Goal: Find specific page/section: Find specific page/section

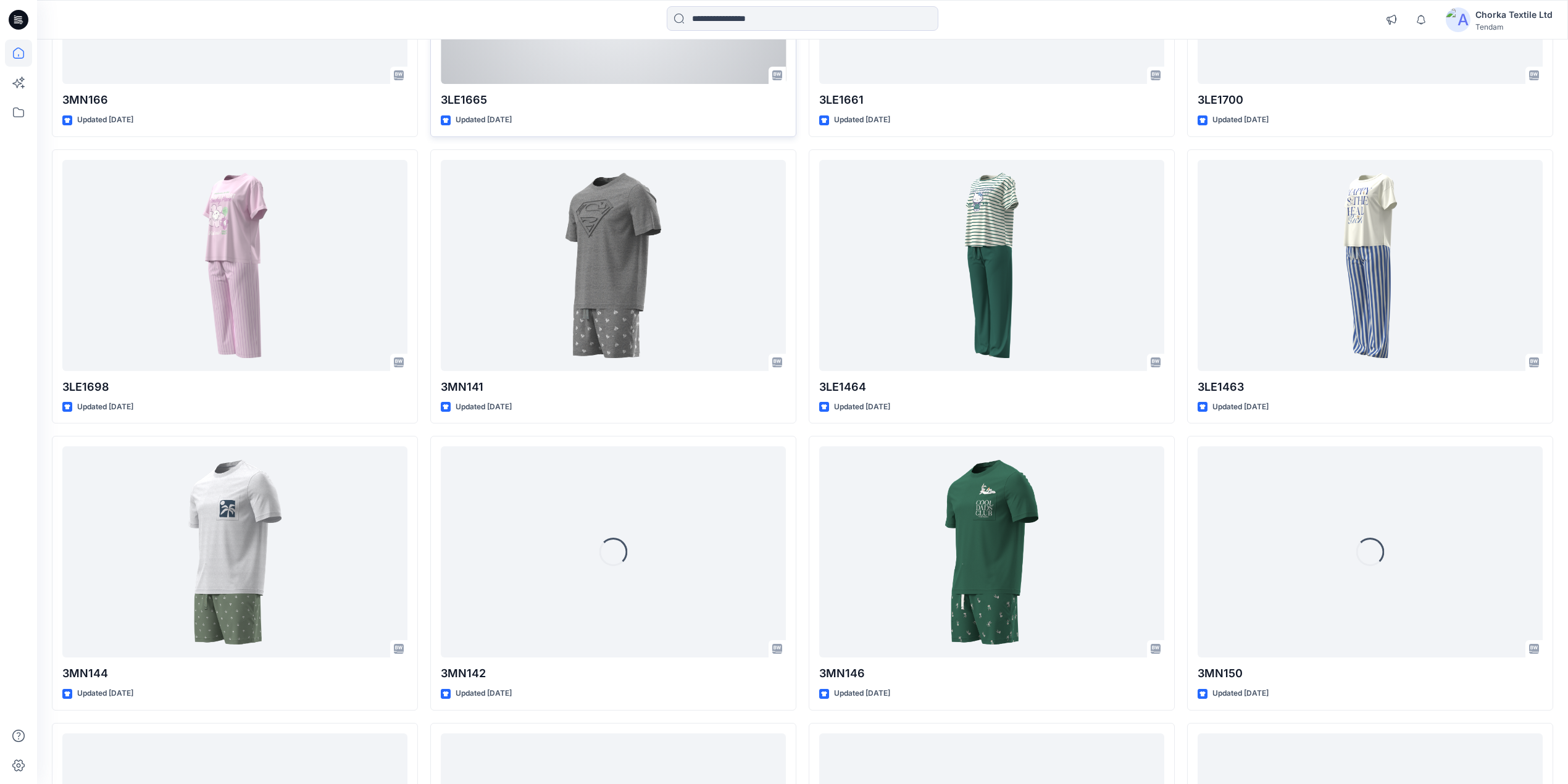
scroll to position [955, 0]
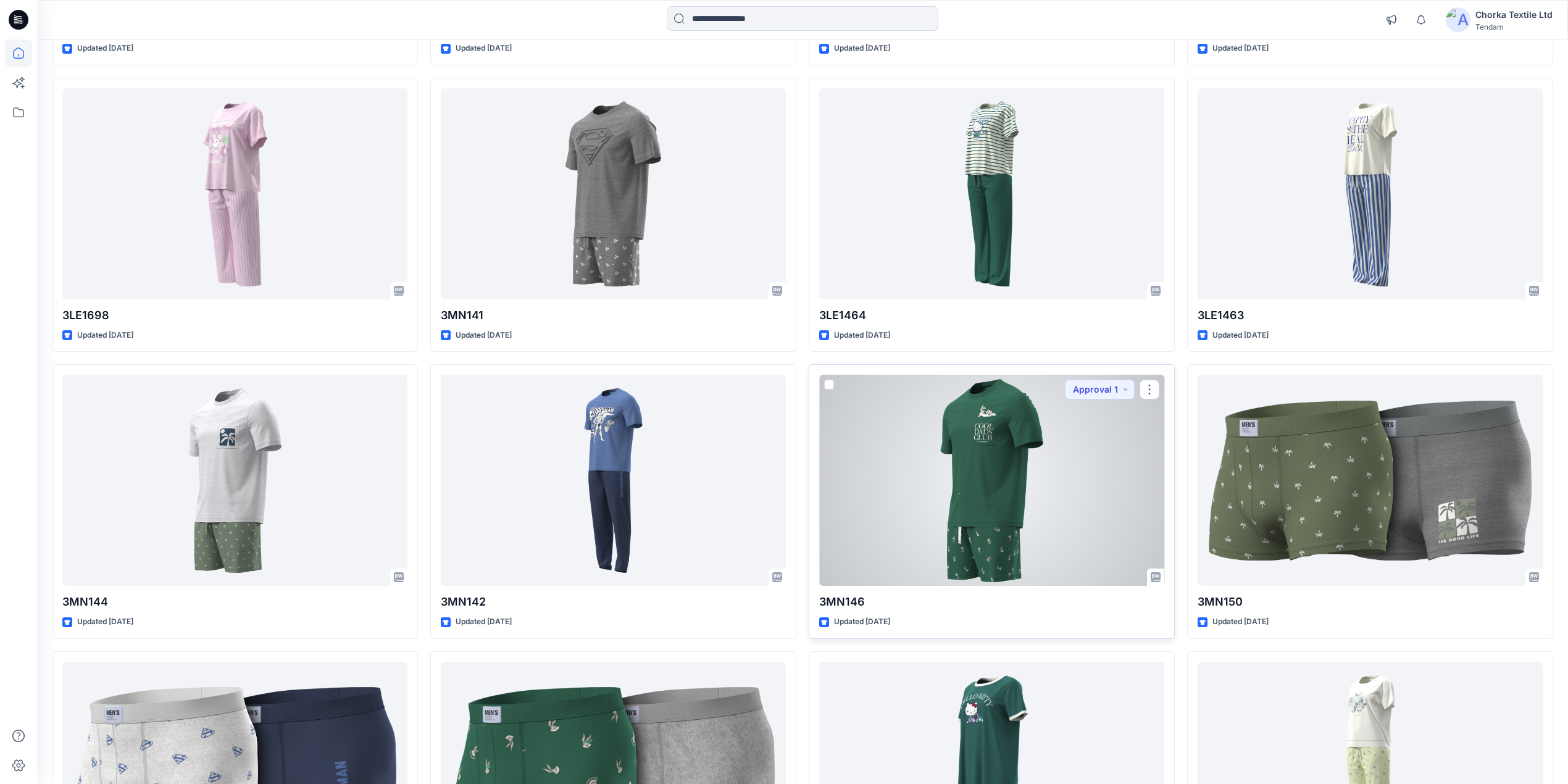
click at [961, 474] on div at bounding box center [992, 480] width 345 height 211
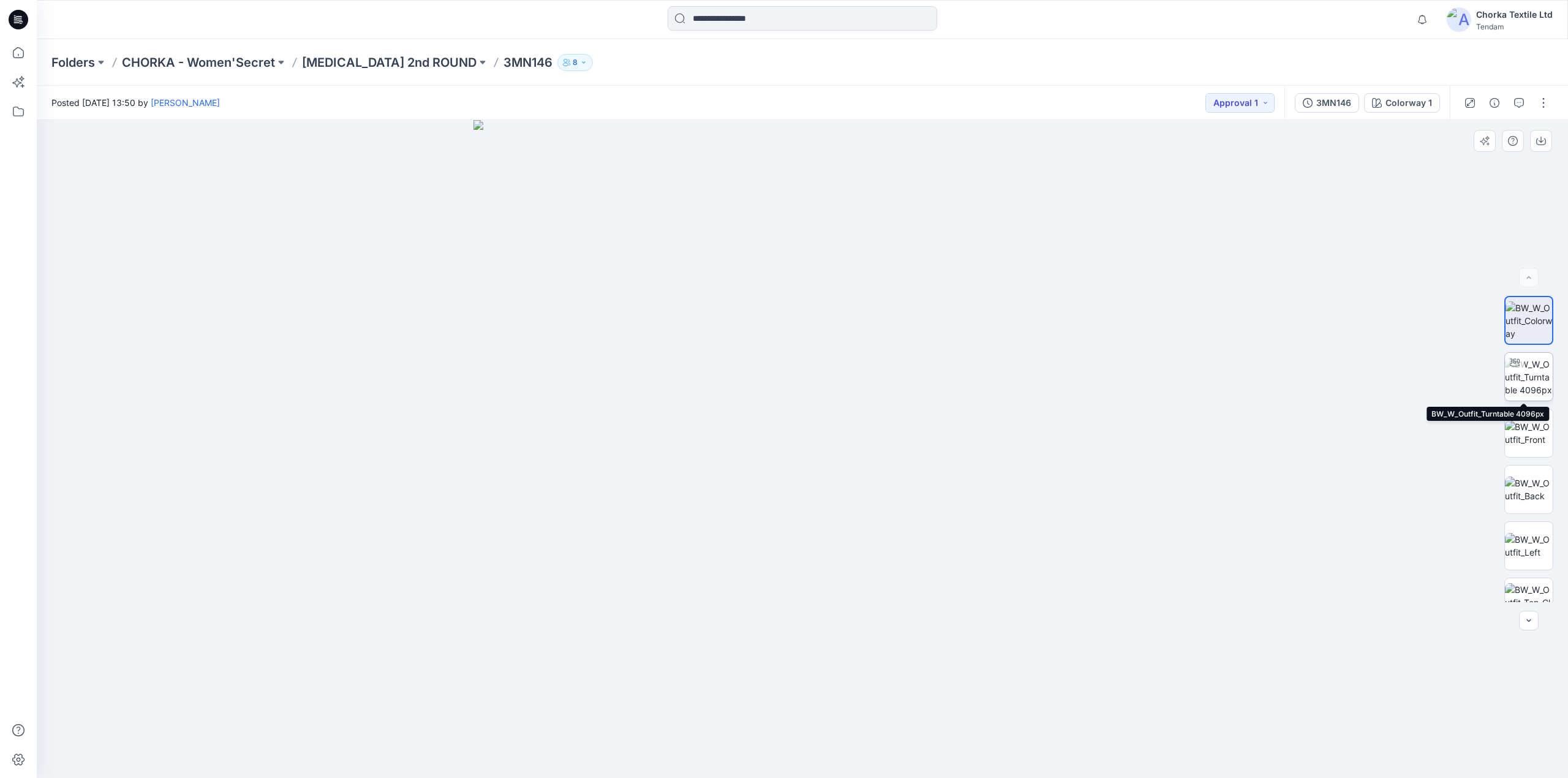
click at [1534, 378] on img at bounding box center [1529, 377] width 48 height 38
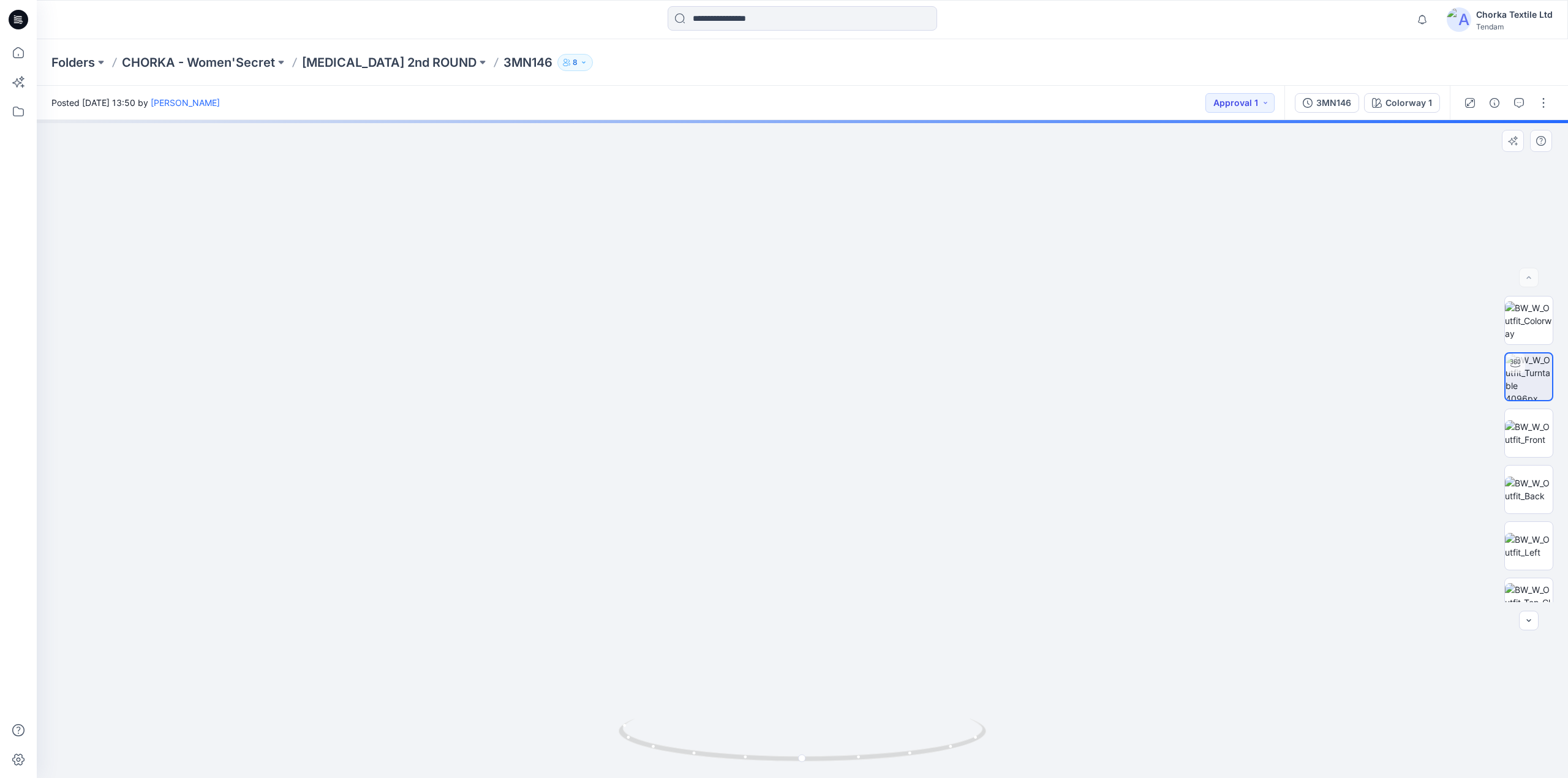
drag, startPoint x: 858, startPoint y: 295, endPoint x: 858, endPoint y: 331, distance: 36.0
click at [858, 331] on img at bounding box center [801, 165] width 1867 height 1226
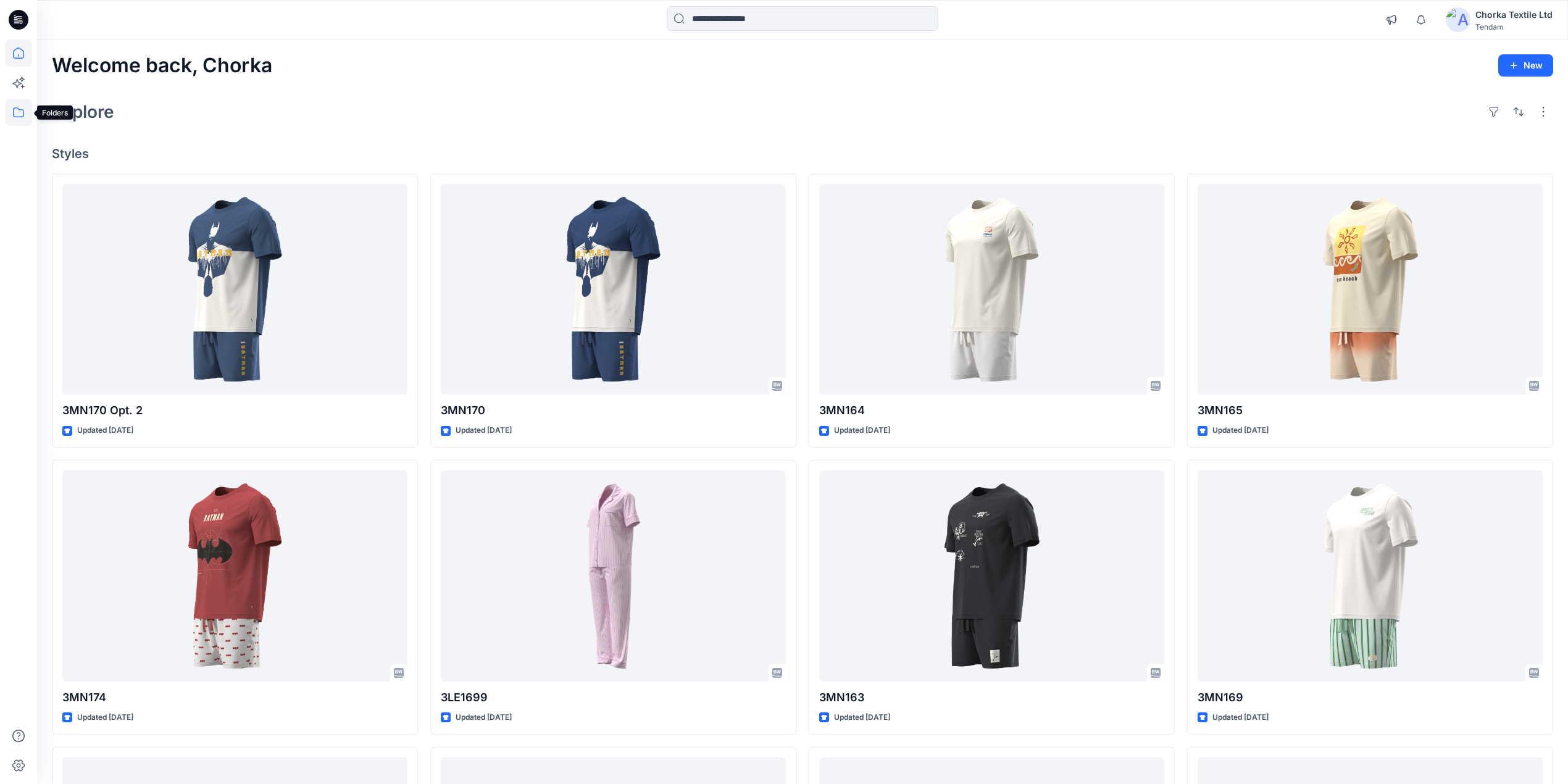
click at [23, 112] on icon at bounding box center [18, 112] width 27 height 27
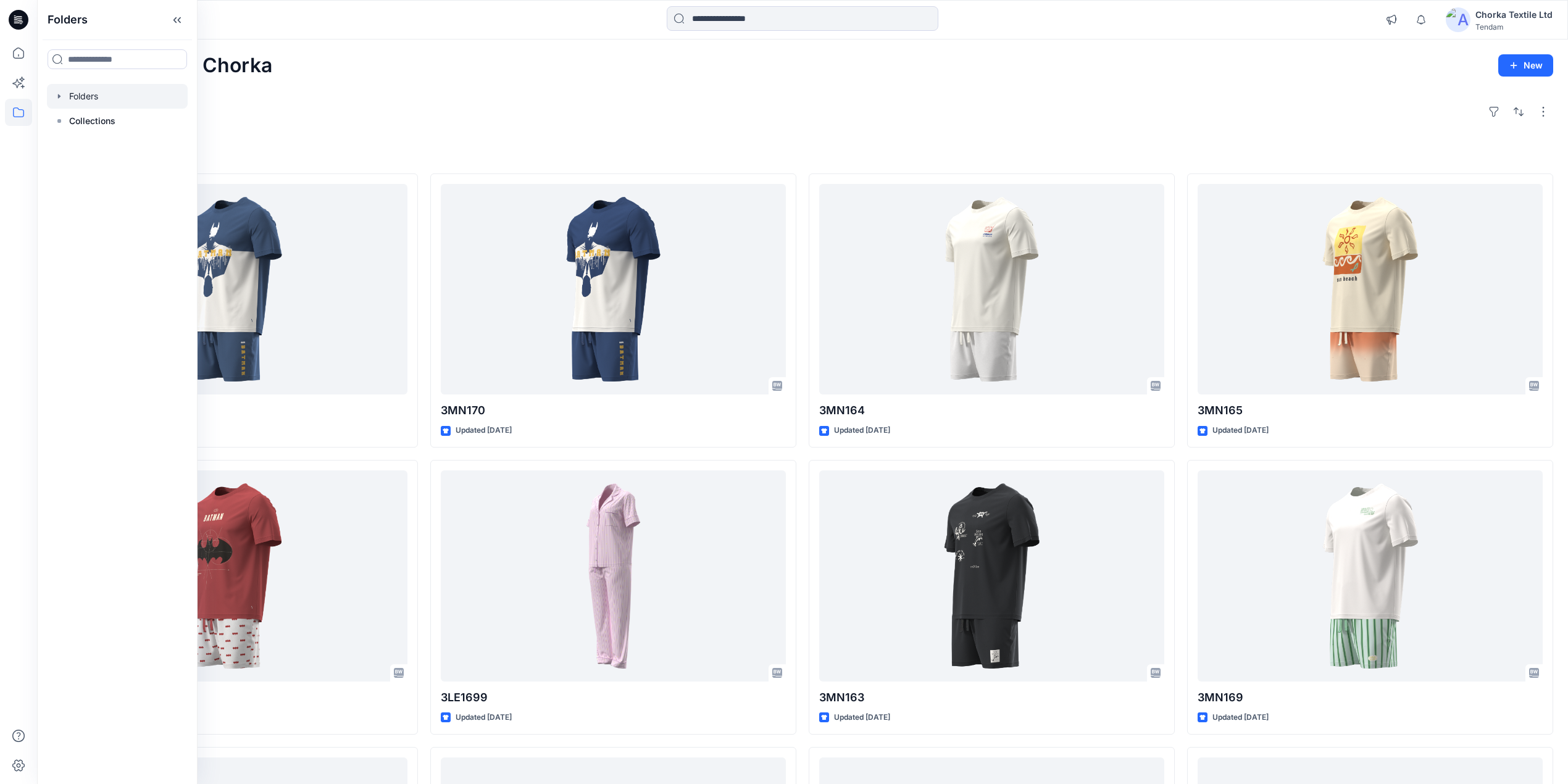
click at [93, 99] on div at bounding box center [118, 96] width 141 height 25
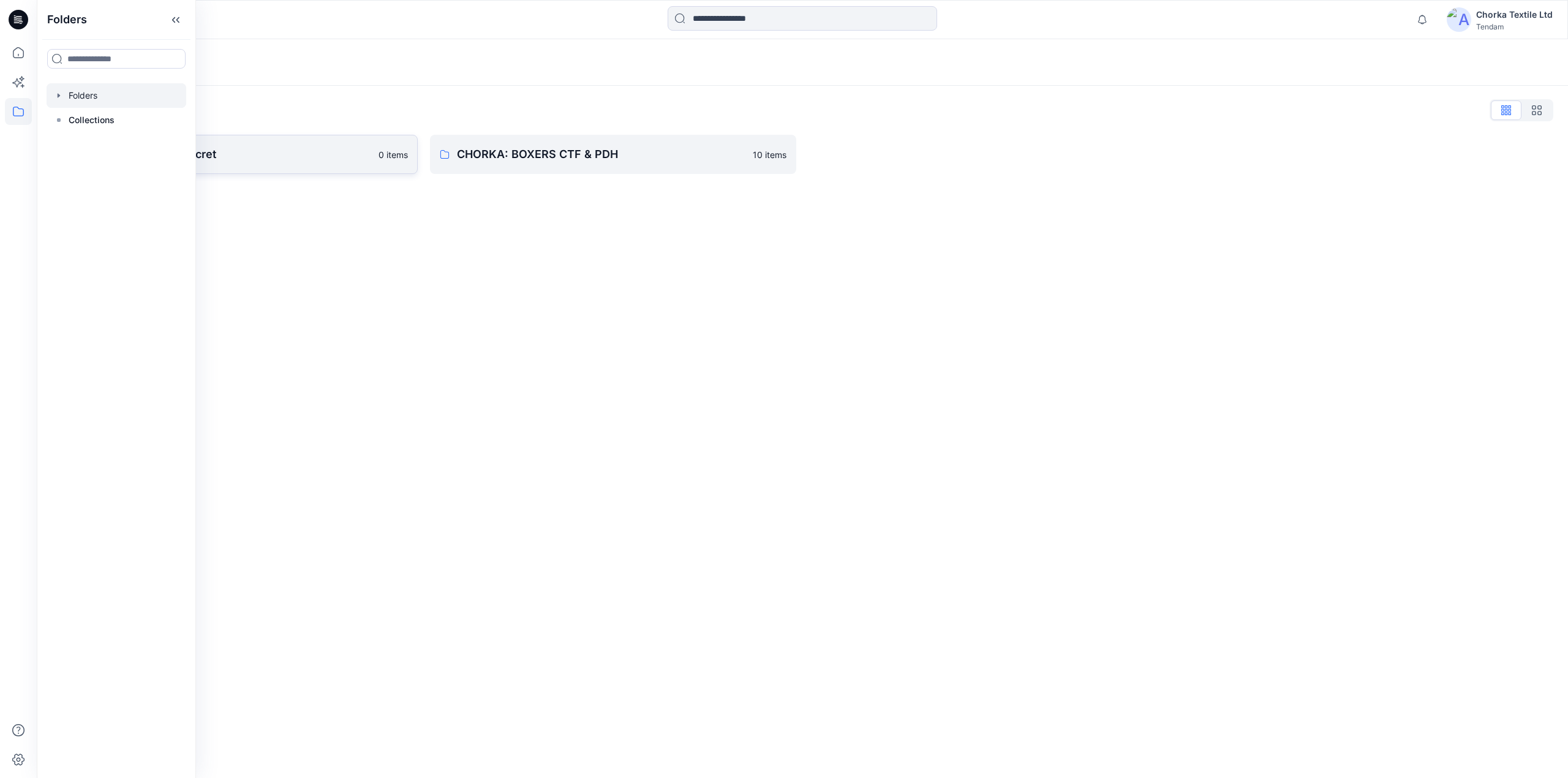
click at [253, 152] on p "CHORKA - Women'Secret" at bounding box center [224, 154] width 293 height 17
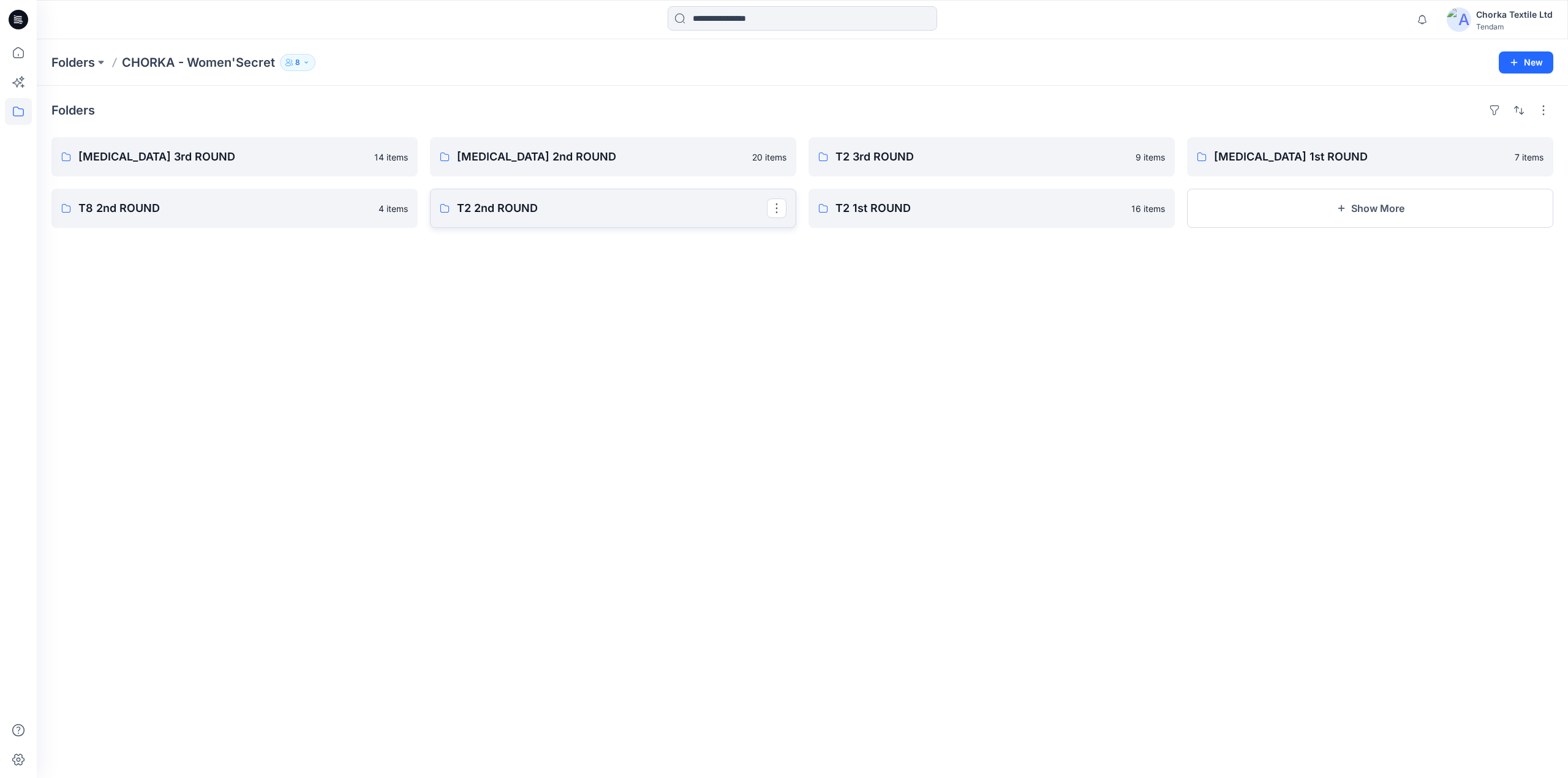
click at [555, 209] on p "T2 2nd ROUND" at bounding box center [612, 208] width 310 height 17
click at [491, 153] on p "T3 2nd ROUND" at bounding box center [612, 156] width 310 height 17
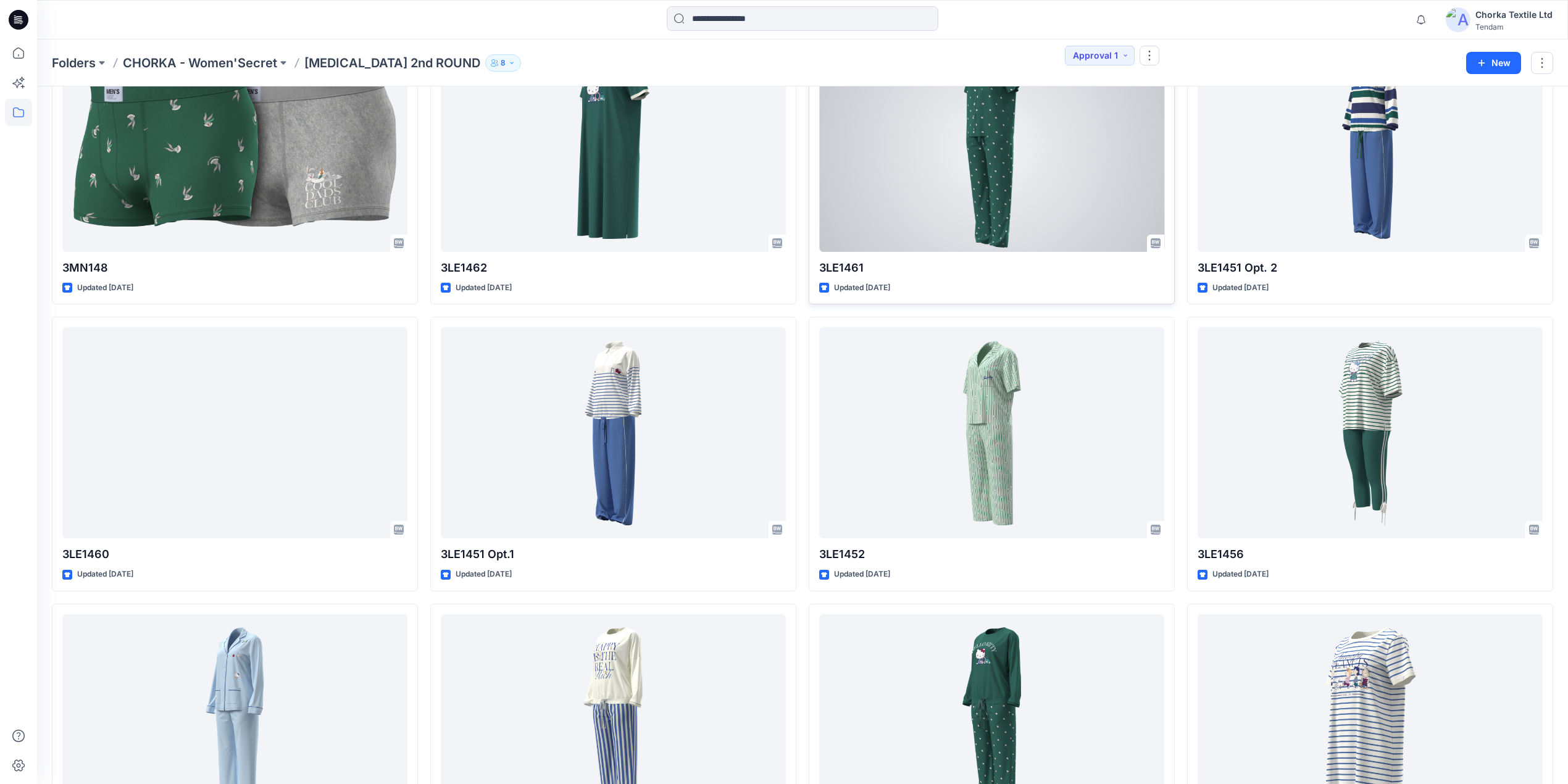
scroll to position [790, 0]
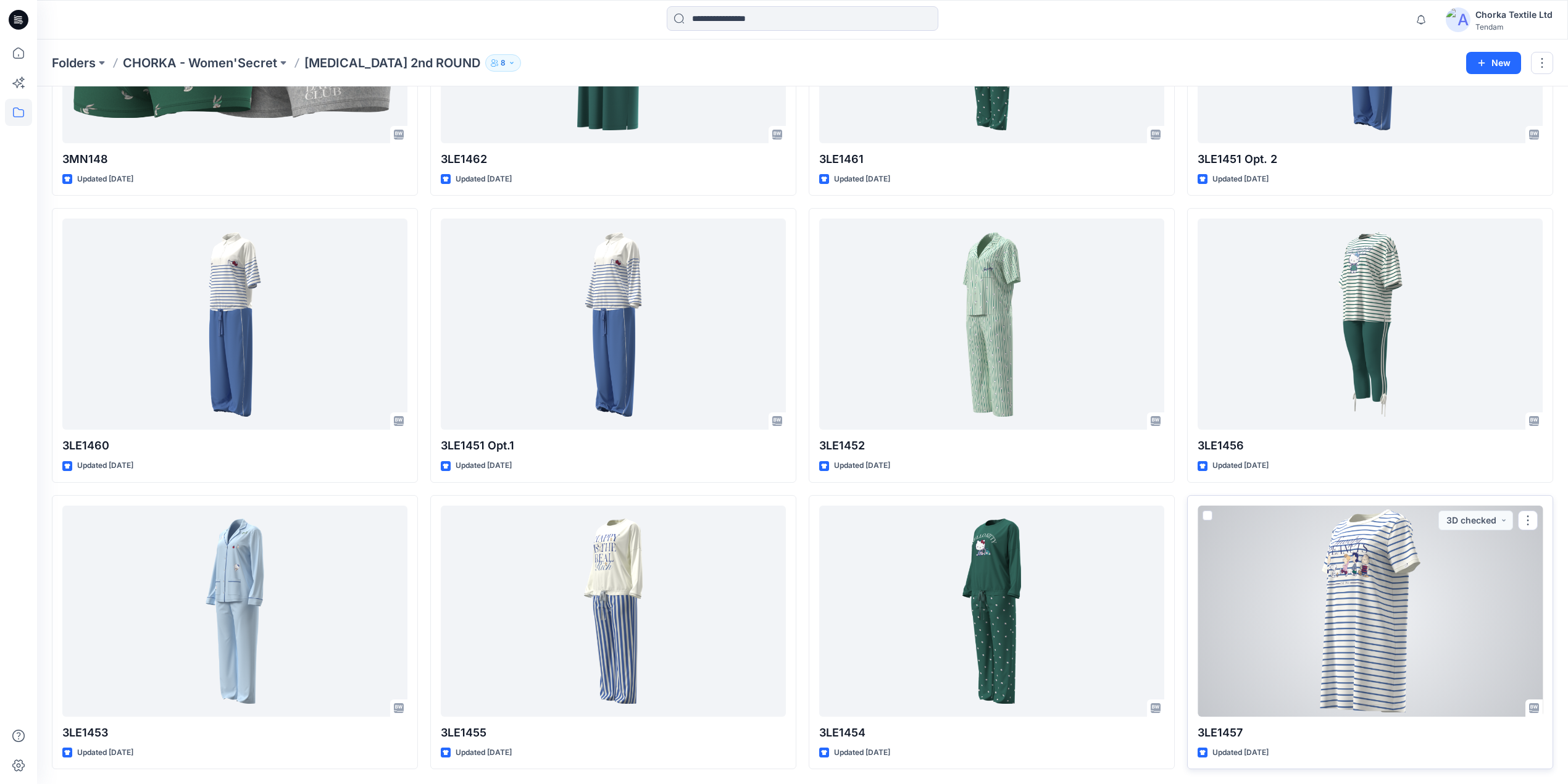
click at [1354, 604] on div at bounding box center [1370, 610] width 345 height 211
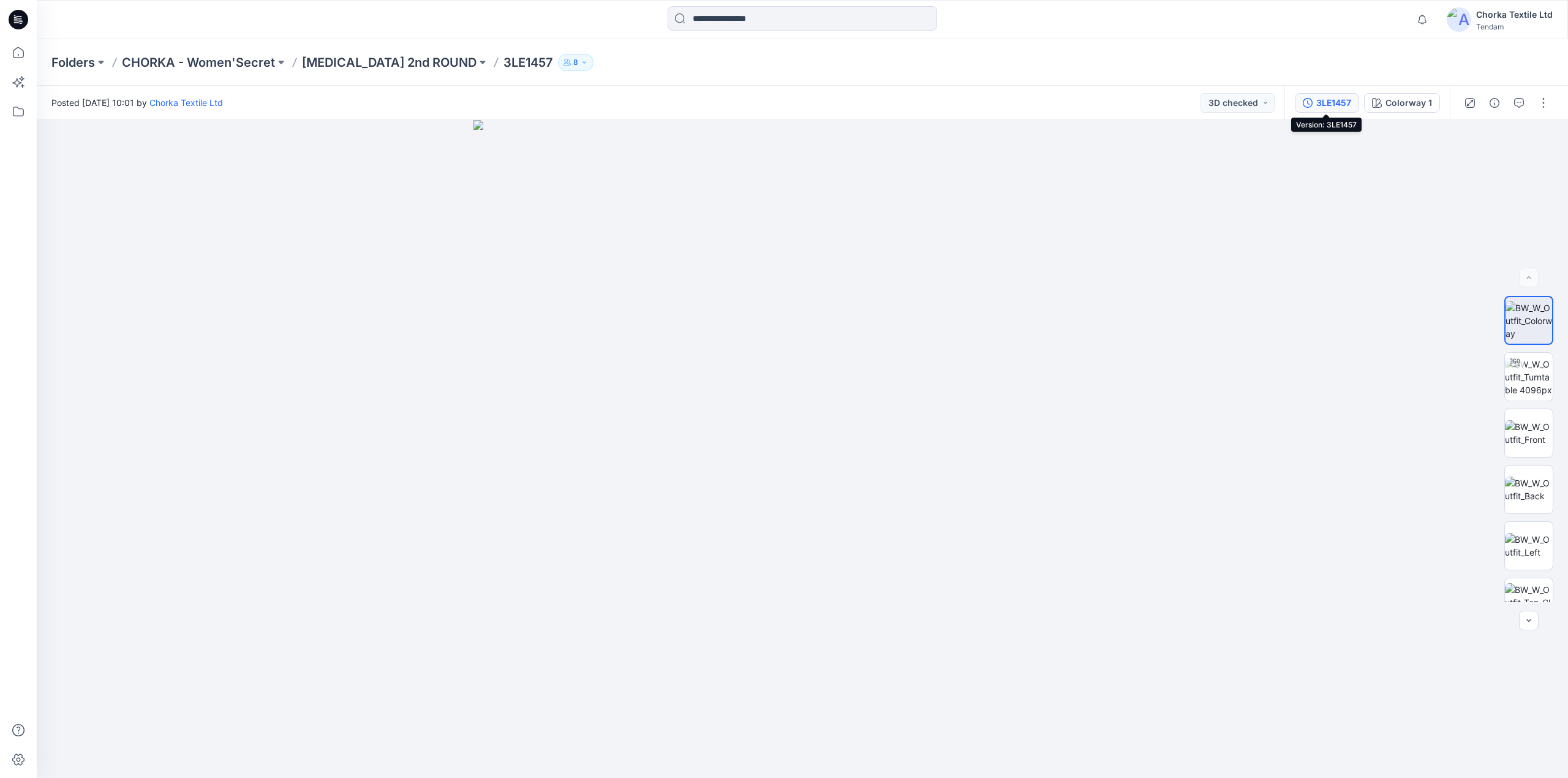
click at [1333, 99] on div "3LE1457" at bounding box center [1333, 103] width 35 height 14
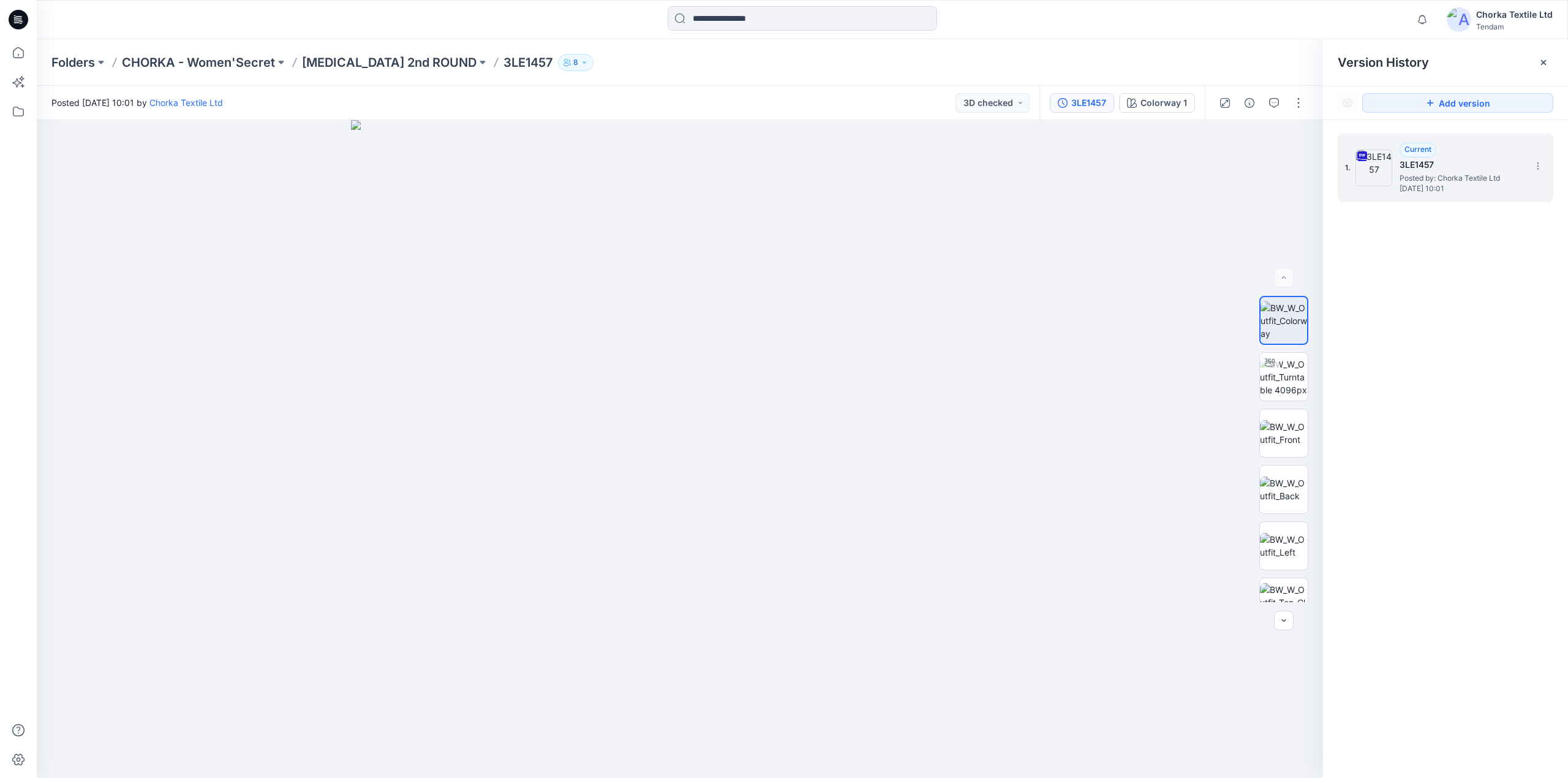
click at [1460, 179] on span "Posted by: Chorka Textile Ltd" at bounding box center [1461, 178] width 123 height 12
drag, startPoint x: 712, startPoint y: 214, endPoint x: 721, endPoint y: 443, distance: 229.2
click at [723, 522] on img at bounding box center [689, 138] width 2509 height 1280
drag, startPoint x: 767, startPoint y: 278, endPoint x: 767, endPoint y: 515, distance: 237.0
click at [767, 515] on img at bounding box center [692, 259] width 2509 height 1039
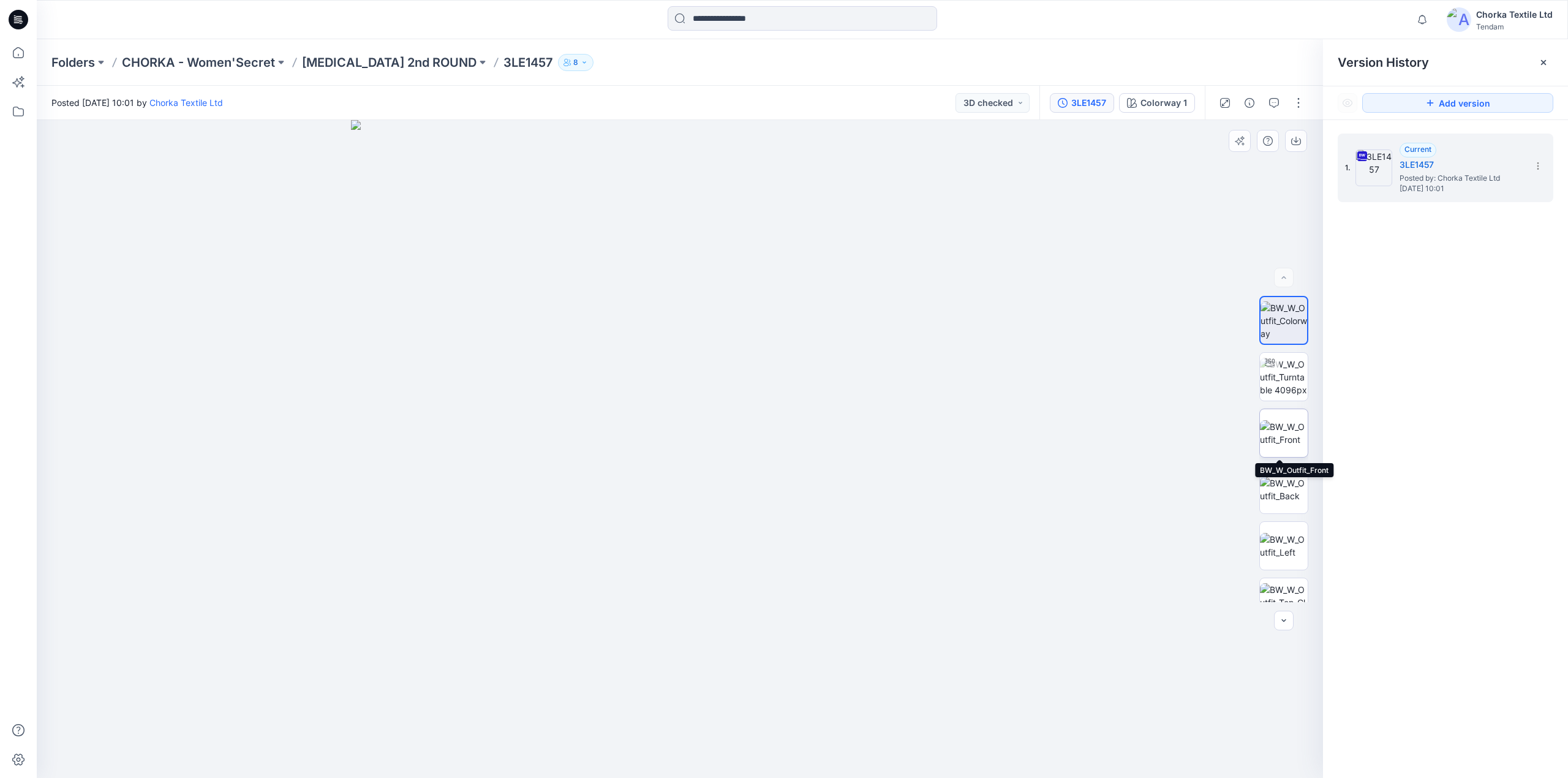
click at [1280, 423] on img at bounding box center [1284, 432] width 48 height 25
drag, startPoint x: 693, startPoint y: 246, endPoint x: 722, endPoint y: 459, distance: 215.0
click at [703, 534] on img at bounding box center [690, 130] width 2509 height 1295
drag, startPoint x: 752, startPoint y: 283, endPoint x: 733, endPoint y: 488, distance: 205.9
click at [733, 488] on img at bounding box center [670, 240] width 2509 height 1075
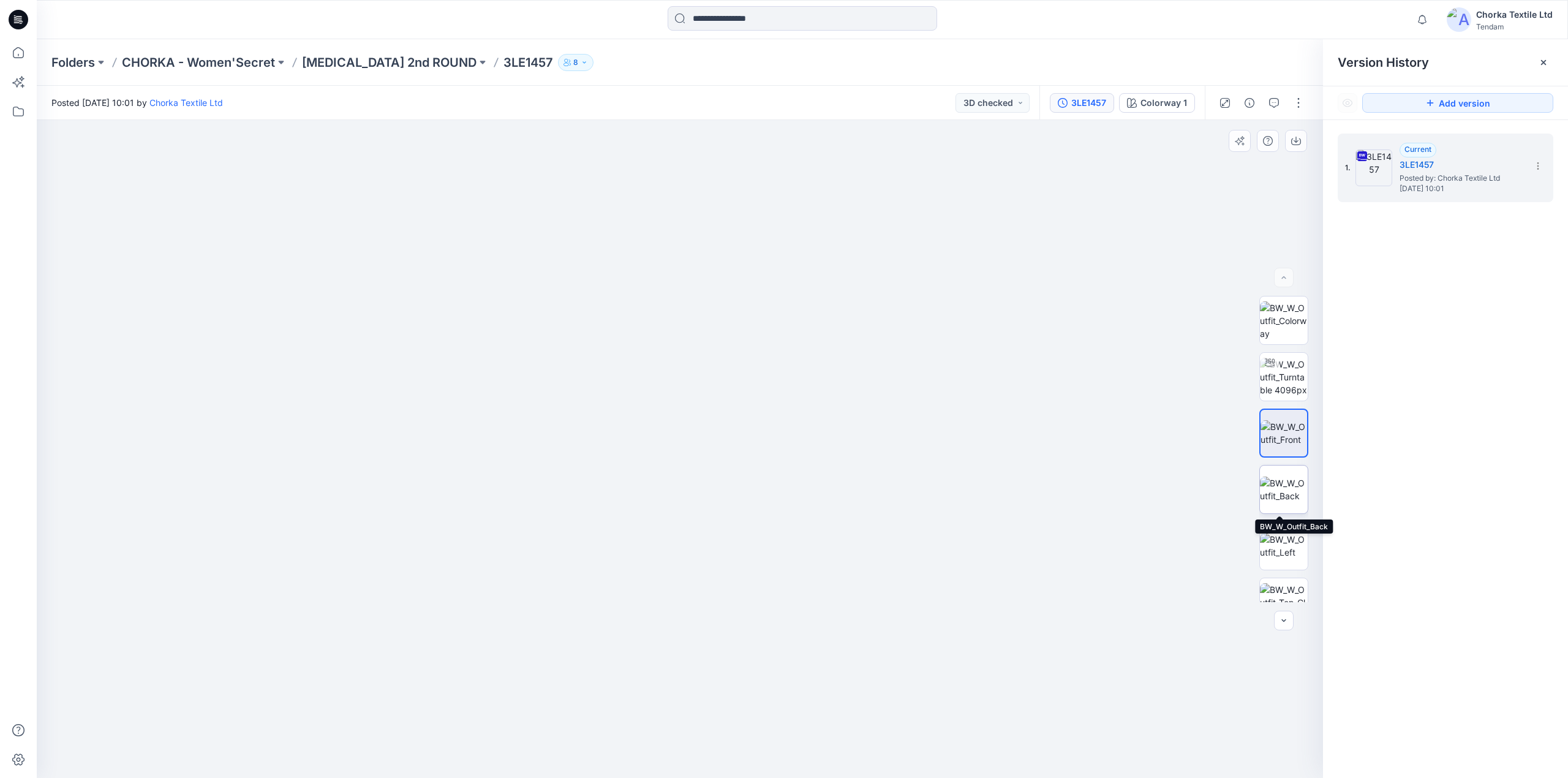
click at [1276, 484] on img at bounding box center [1284, 488] width 48 height 25
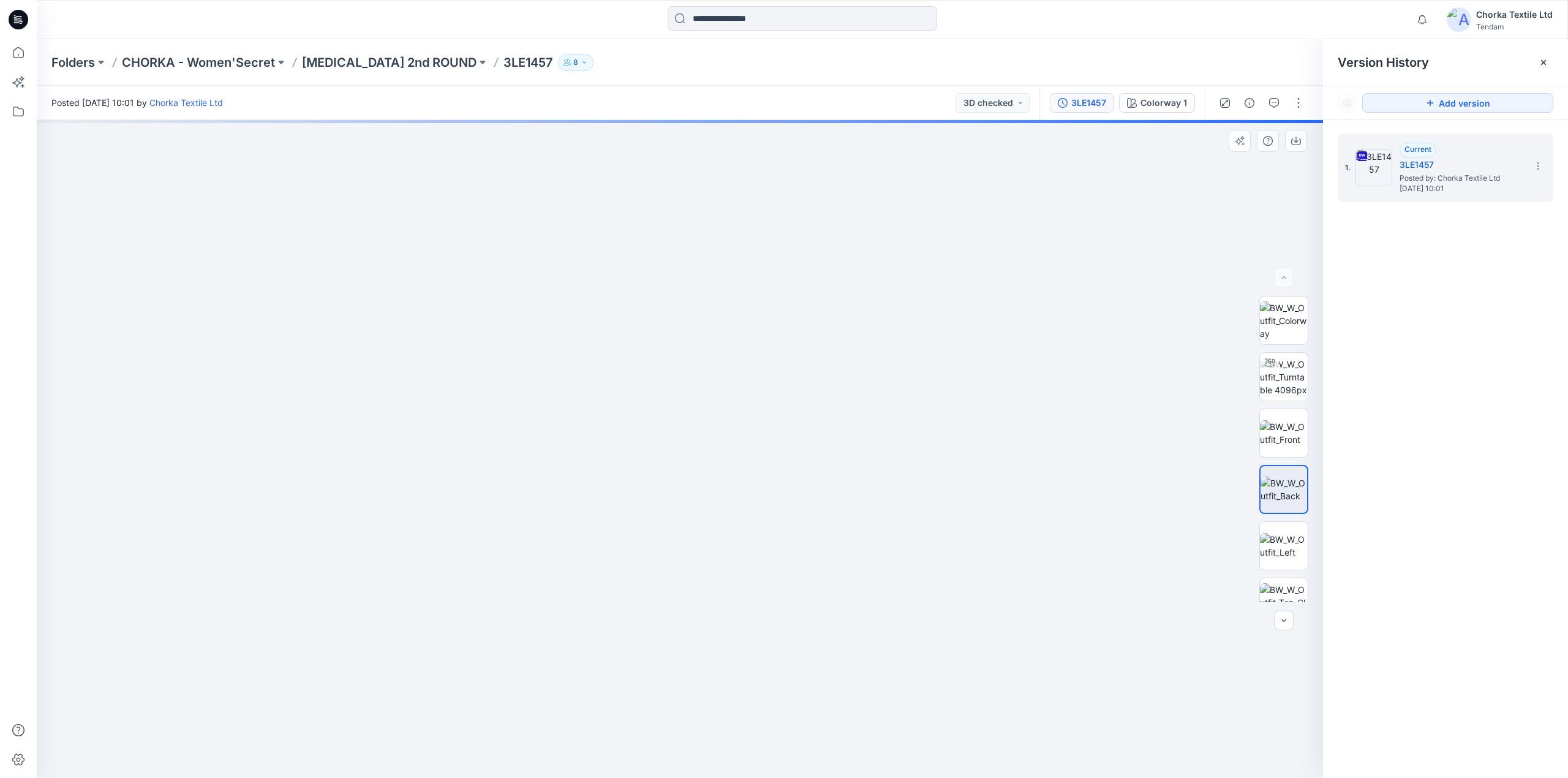
drag, startPoint x: 699, startPoint y: 223, endPoint x: 708, endPoint y: 431, distance: 208.2
click at [708, 431] on img at bounding box center [681, 342] width 1414 height 871
click at [1273, 103] on icon "button" at bounding box center [1274, 103] width 10 height 10
